Goal: Information Seeking & Learning: Learn about a topic

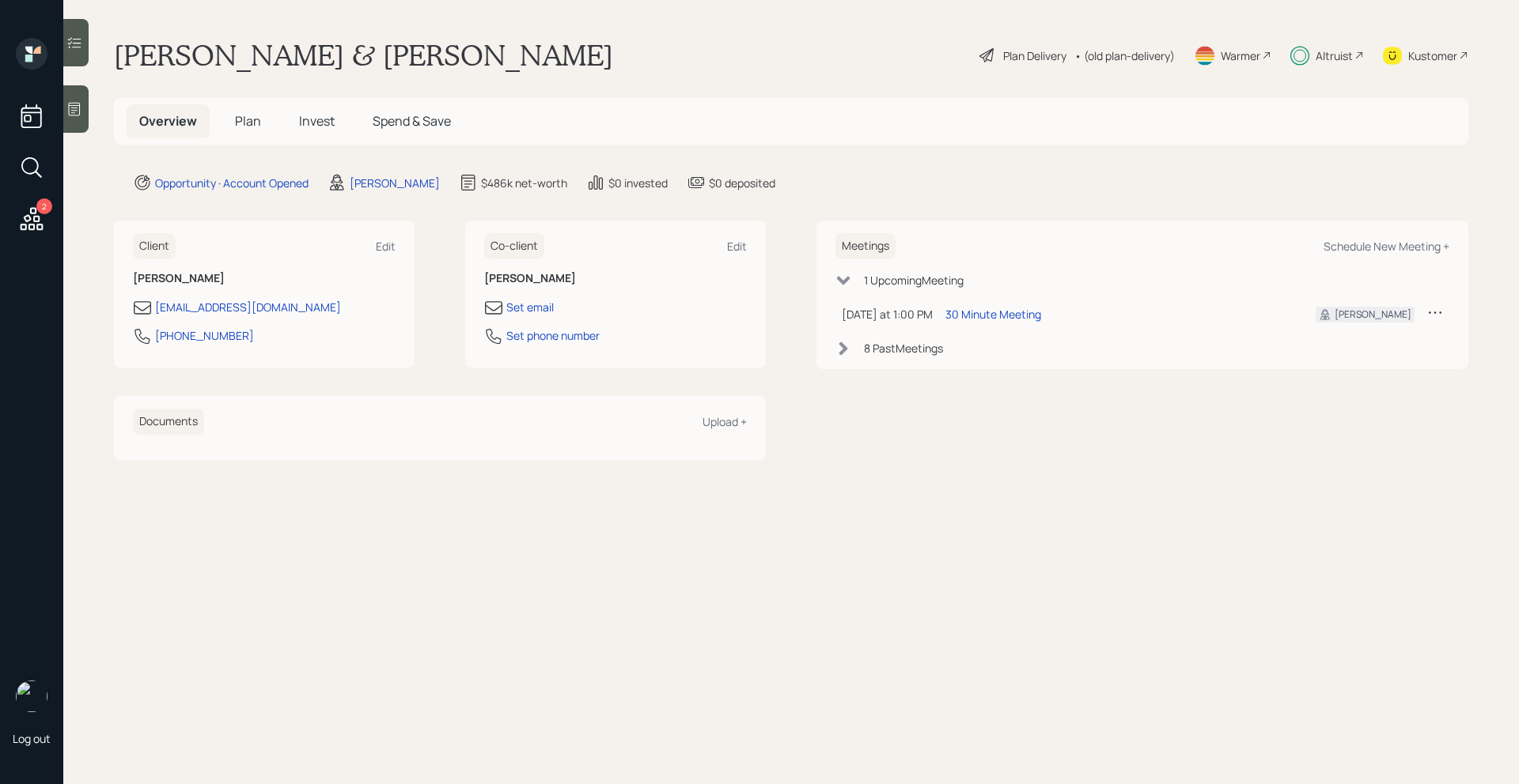
click at [320, 119] on span "Invest" at bounding box center [317, 121] width 36 height 18
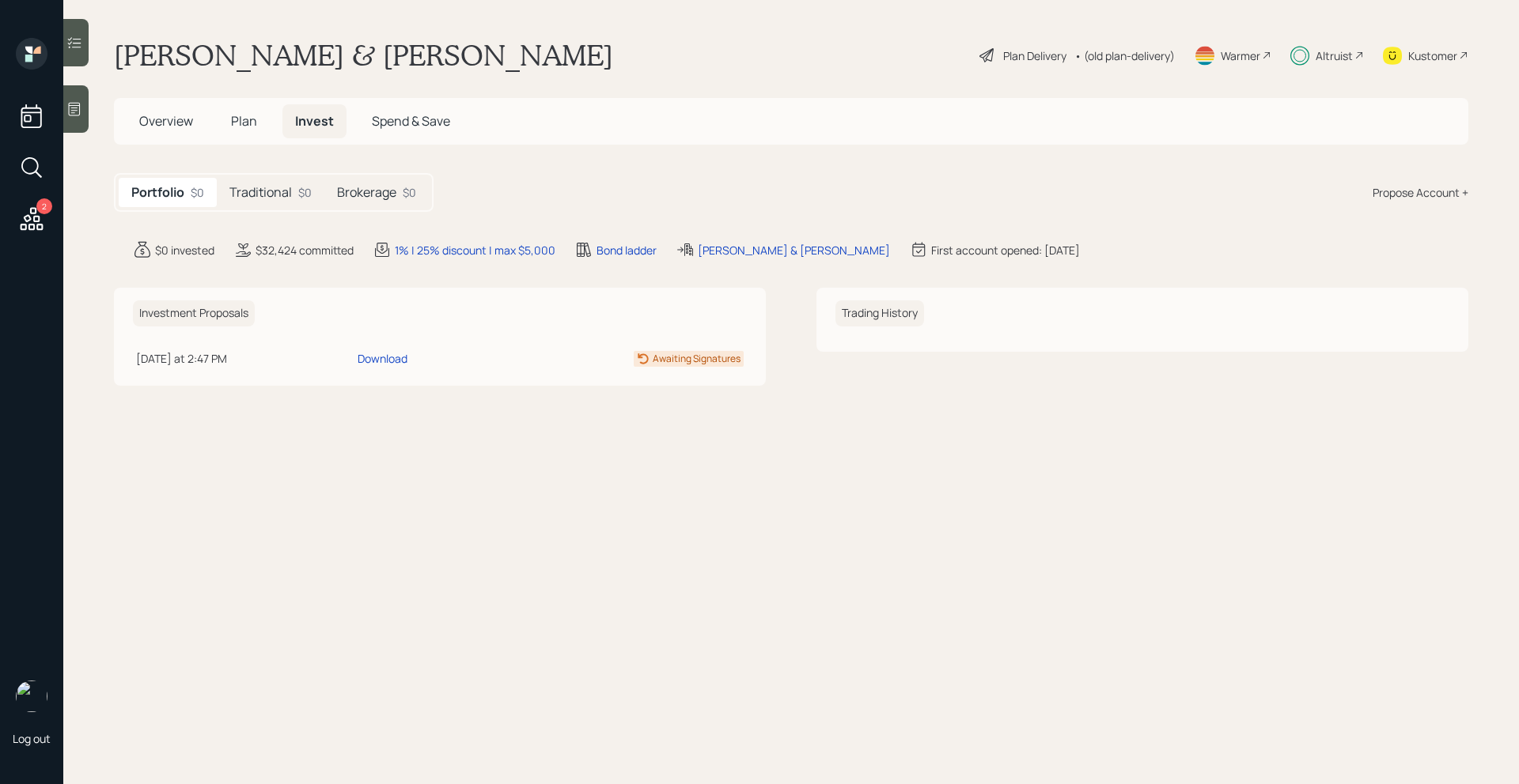
click at [278, 189] on h5 "Traditional" at bounding box center [260, 192] width 62 height 15
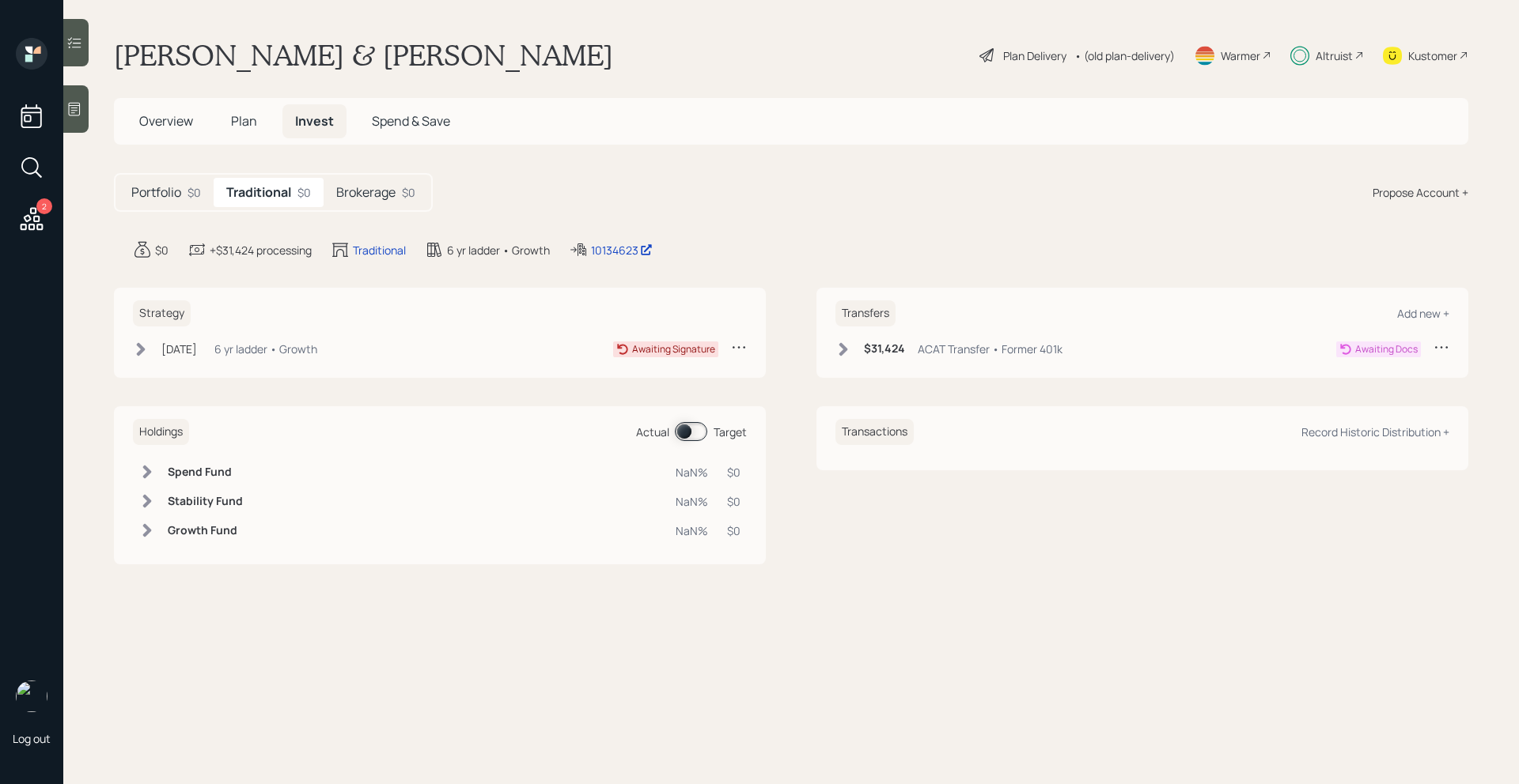
click at [396, 189] on h5 "Brokerage" at bounding box center [366, 192] width 59 height 15
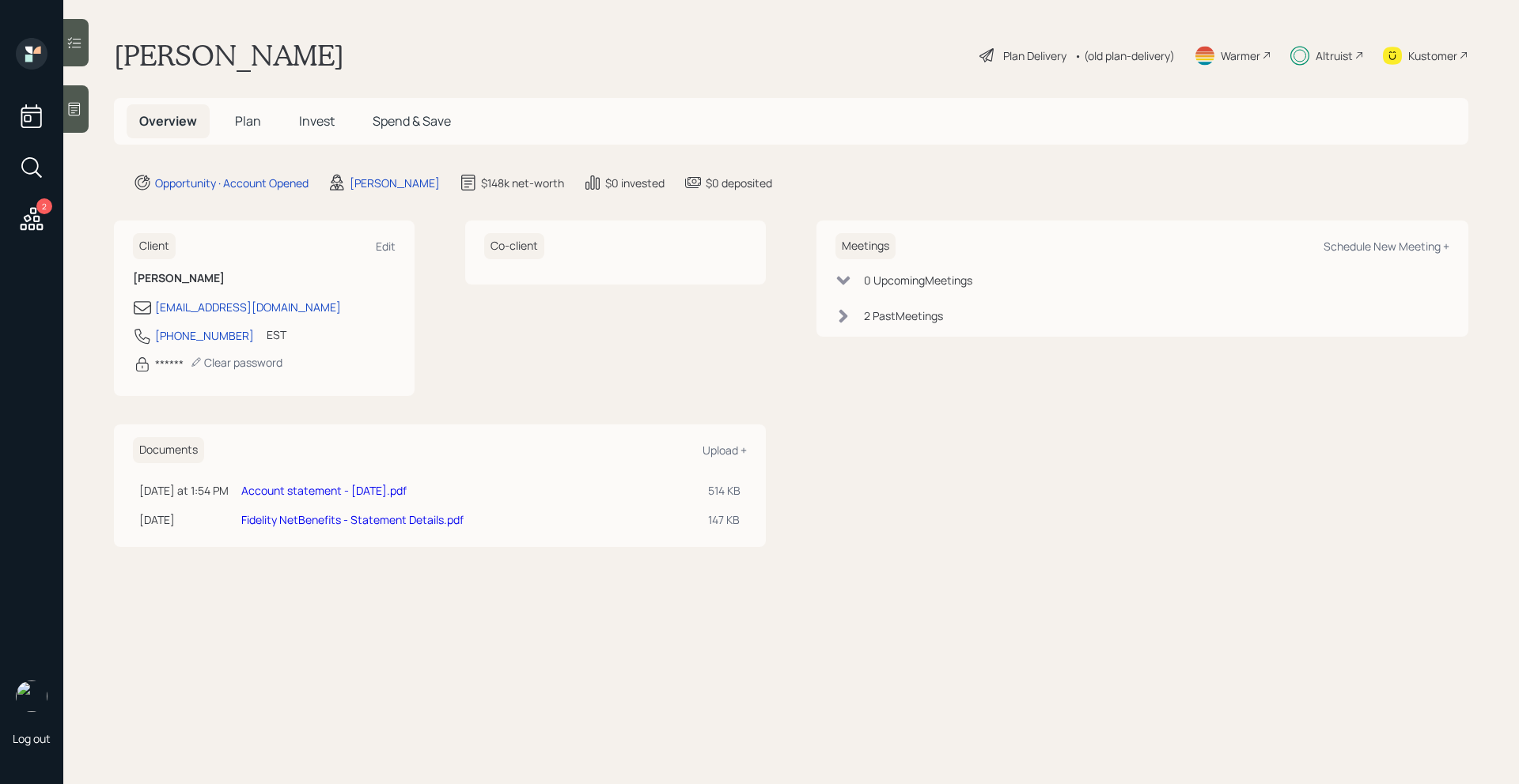
click at [333, 128] on span "Invest" at bounding box center [317, 121] width 36 height 18
